Goal: Task Accomplishment & Management: Manage account settings

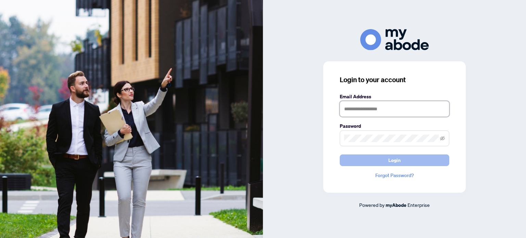
type input "**********"
click at [377, 164] on button "Login" at bounding box center [395, 160] width 110 height 12
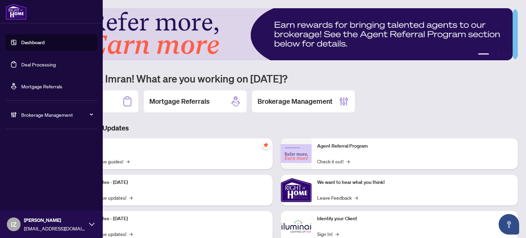
click at [21, 67] on link "Deal Processing" at bounding box center [38, 64] width 35 height 6
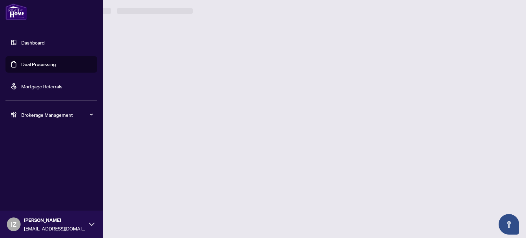
click at [21, 67] on link "Deal Processing" at bounding box center [38, 64] width 35 height 6
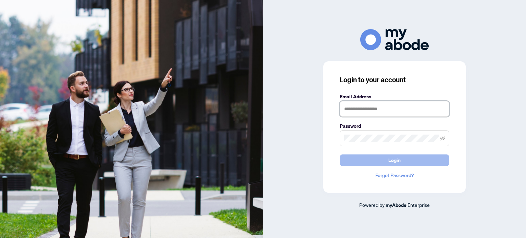
type input "**********"
click at [395, 161] on span "Login" at bounding box center [394, 160] width 12 height 11
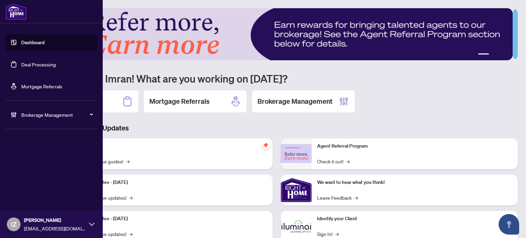
click at [21, 66] on link "Deal Processing" at bounding box center [38, 64] width 35 height 6
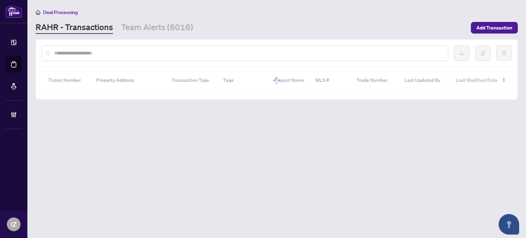
click at [220, 49] on input "text" at bounding box center [248, 53] width 388 height 8
click at [225, 58] on div at bounding box center [244, 53] width 407 height 16
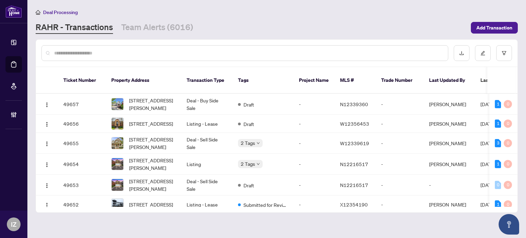
click at [225, 55] on input "text" at bounding box center [248, 53] width 388 height 8
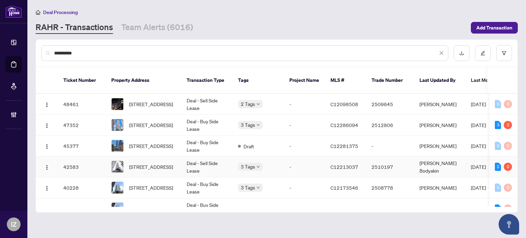
type input "**********"
click at [297, 159] on td "-" at bounding box center [304, 167] width 41 height 21
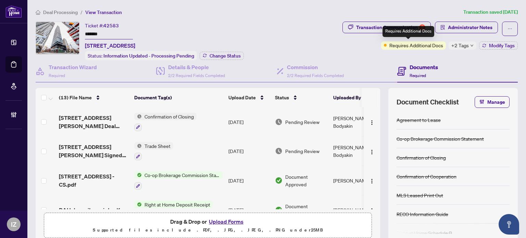
click at [407, 27] on div "Requires Additional Docs" at bounding box center [409, 31] width 52 height 11
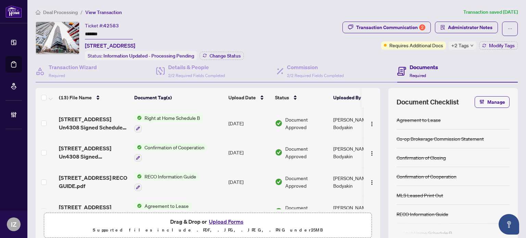
scroll to position [104, 0]
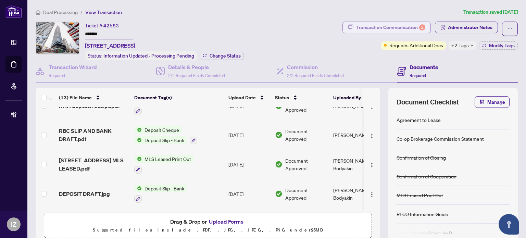
click at [374, 25] on div "Transaction Communication 2" at bounding box center [390, 27] width 69 height 11
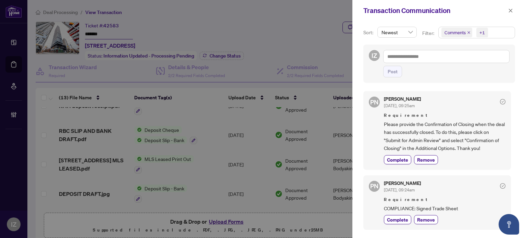
click at [126, 27] on div at bounding box center [263, 119] width 526 height 238
click at [510, 11] on icon "close" at bounding box center [510, 10] width 5 height 5
click at [512, 10] on icon "close" at bounding box center [510, 10] width 5 height 5
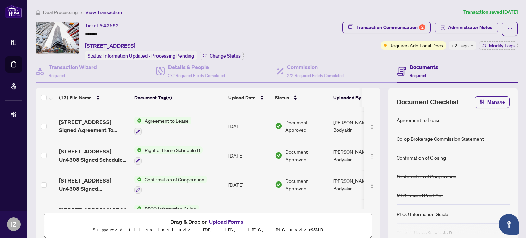
scroll to position [207, 0]
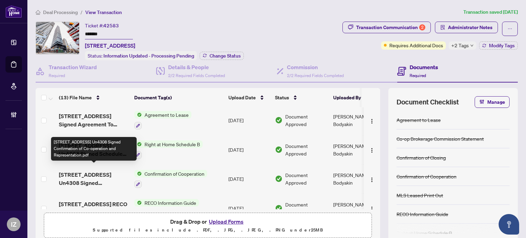
click at [95, 172] on span "[STREET_ADDRESS] Un4308 Signed Confirmation of Co-operation and Representation.…" at bounding box center [94, 179] width 70 height 16
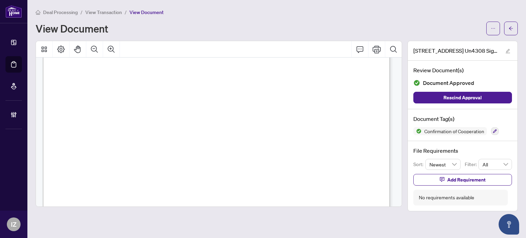
scroll to position [548, 0]
click at [508, 27] on button "button" at bounding box center [511, 29] width 14 height 14
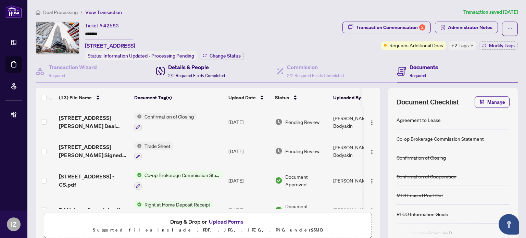
click at [196, 73] on span "2/2 Required Fields Completed" at bounding box center [196, 75] width 57 height 5
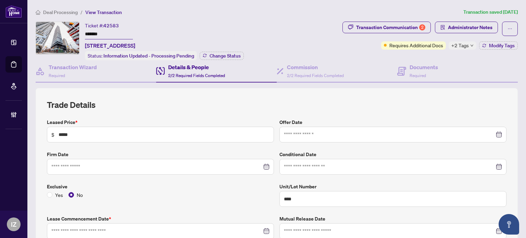
type input "**********"
click at [301, 71] on div "Commission 2/2 Required Fields Completed" at bounding box center [315, 71] width 57 height 16
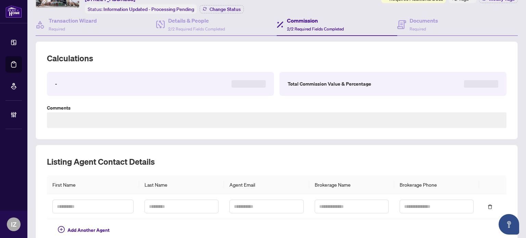
scroll to position [108, 0]
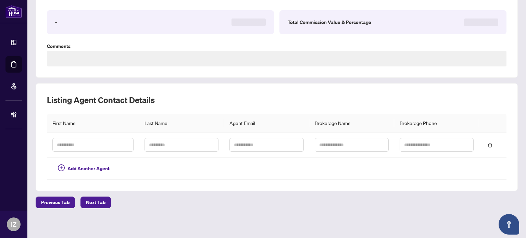
type textarea "**********"
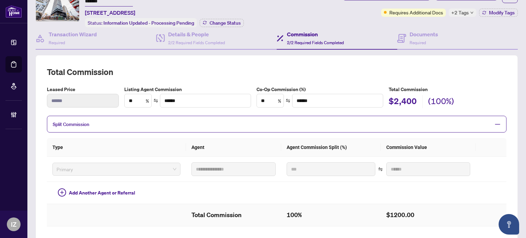
scroll to position [0, 0]
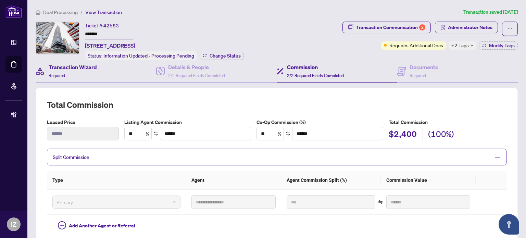
click at [120, 67] on div "Transaction Wizard Required" at bounding box center [96, 71] width 121 height 22
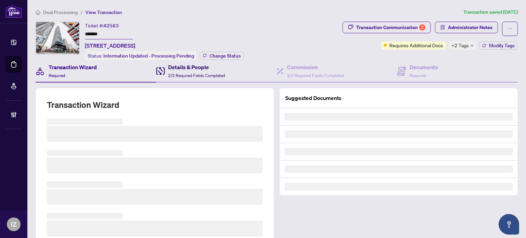
click at [182, 73] on span "2/2 Required Fields Completed" at bounding box center [196, 75] width 57 height 5
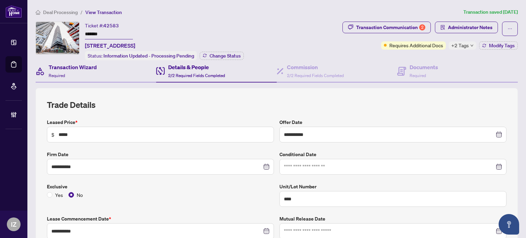
click at [115, 66] on div "Transaction Wizard Required" at bounding box center [96, 71] width 121 height 22
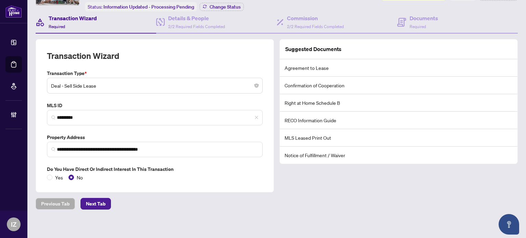
scroll to position [50, 0]
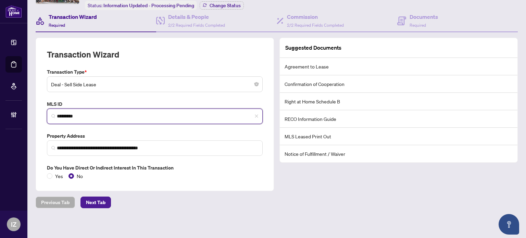
click at [132, 113] on input "*********" at bounding box center [157, 116] width 201 height 7
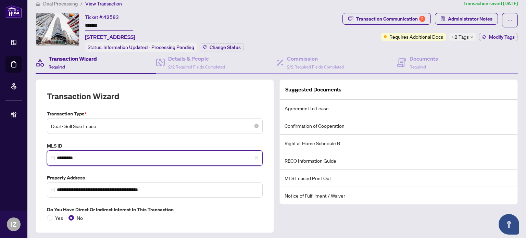
scroll to position [0, 0]
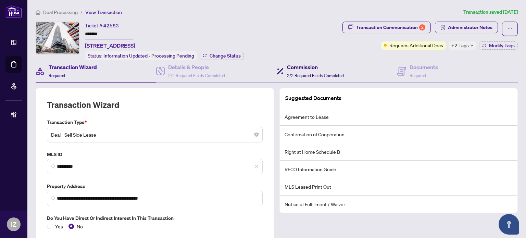
click at [337, 64] on h4 "Commission" at bounding box center [315, 67] width 57 height 8
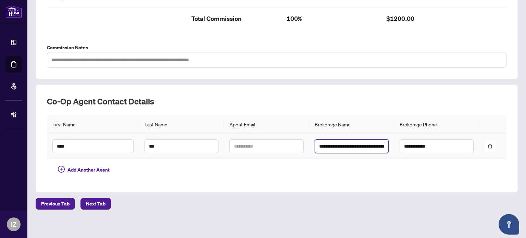
scroll to position [0, 19]
drag, startPoint x: 355, startPoint y: 142, endPoint x: 438, endPoint y: 129, distance: 84.3
click at [438, 129] on table "**********" at bounding box center [277, 148] width 460 height 66
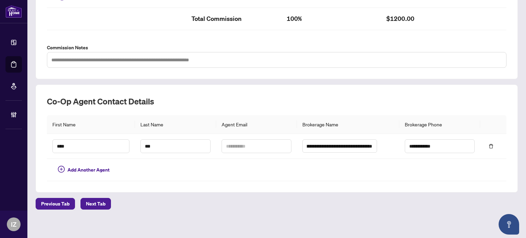
scroll to position [0, 0]
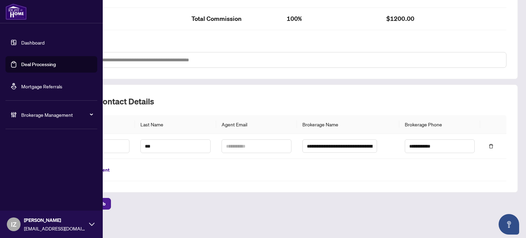
click at [15, 73] on ul "Dashboard Deal Processing Mortgage Referrals" at bounding box center [51, 64] width 92 height 60
click at [21, 67] on link "Deal Processing" at bounding box center [38, 64] width 35 height 6
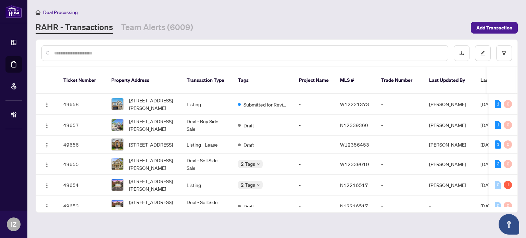
click at [170, 54] on input "text" at bounding box center [248, 53] width 388 height 8
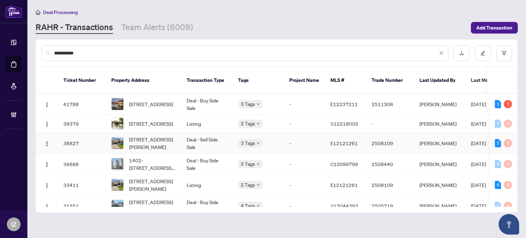
type input "**********"
click at [183, 133] on td "Deal - Sell Side Sale" at bounding box center [206, 143] width 51 height 21
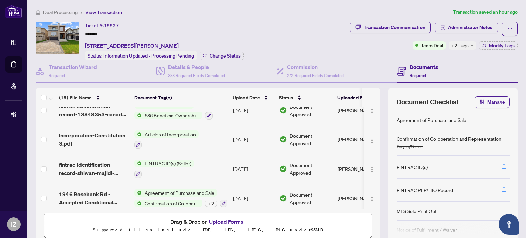
scroll to position [438, 0]
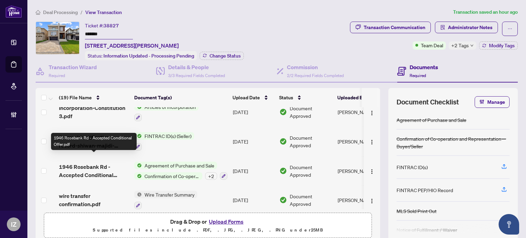
click at [95, 163] on span "1946 Rosebank Rd - Accepted Conditional Offer.pdf" at bounding box center [94, 171] width 70 height 16
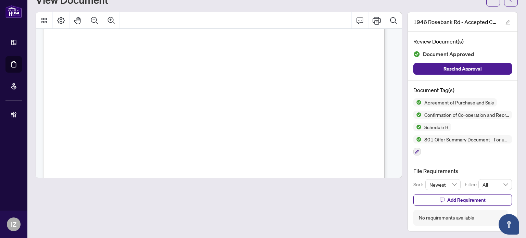
scroll to position [3262, 0]
